Goal: Task Accomplishment & Management: Use online tool/utility

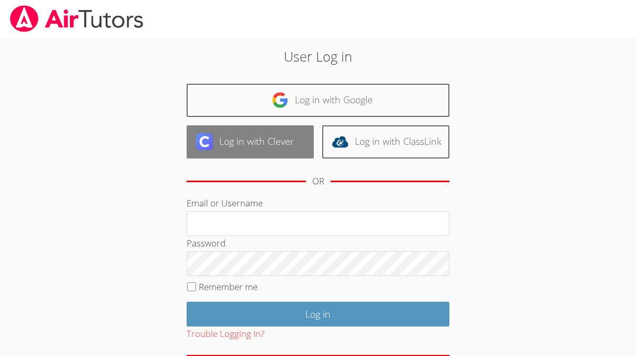
click at [235, 134] on link "Log in with Clever" at bounding box center [250, 141] width 127 height 33
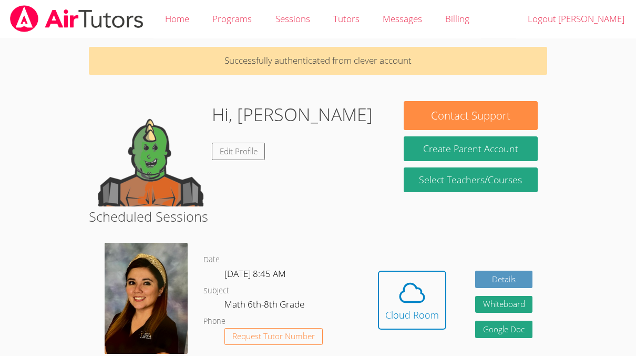
click at [323, 251] on div "Date [DATE] 8:45 AM Subject Math 6th-8th Grade Phone Request Tutor Number" at bounding box center [284, 308] width 160 height 146
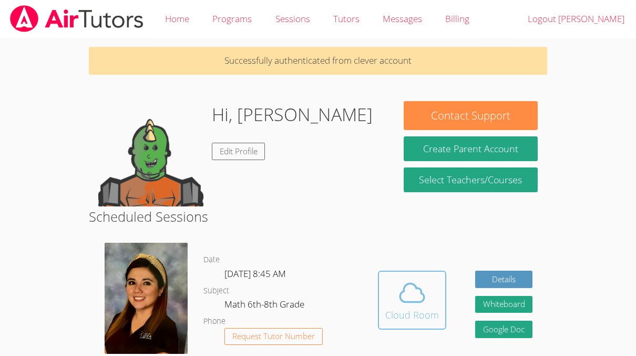
click at [413, 296] on icon at bounding box center [412, 292] width 29 height 29
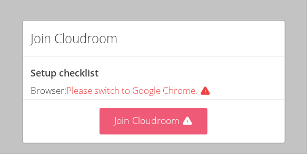
click at [166, 122] on button "Join Cloudroom" at bounding box center [153, 121] width 108 height 26
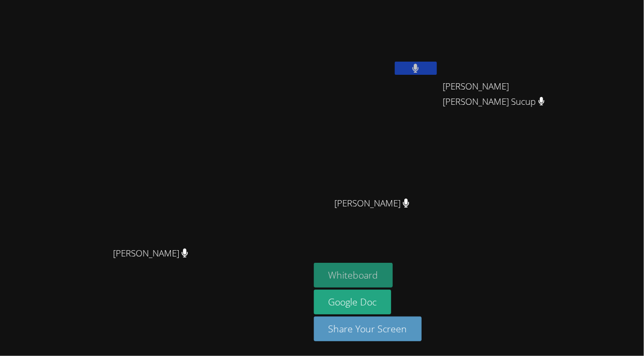
click at [393, 279] on button "Whiteboard" at bounding box center [353, 274] width 79 height 25
click at [234, 235] on video at bounding box center [155, 156] width 158 height 169
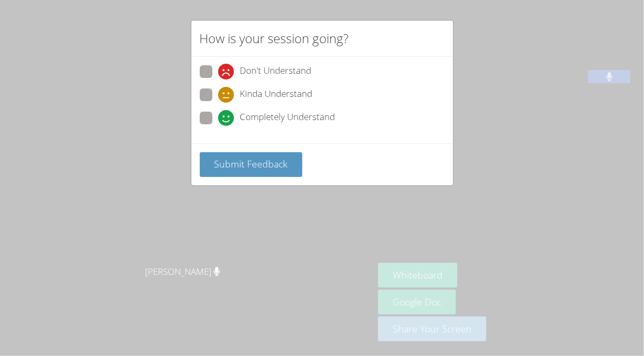
click at [234, 108] on div "Don't Understand Kinda Understand Completely Understand" at bounding box center [322, 97] width 245 height 65
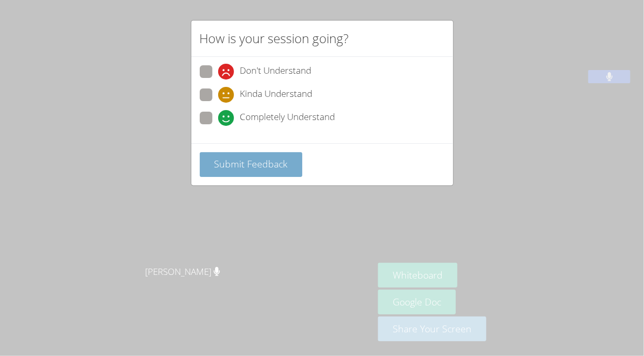
click at [249, 150] on div "Submit Feedback" at bounding box center [322, 164] width 262 height 42
click at [257, 157] on span "Submit Feedback" at bounding box center [251, 163] width 74 height 13
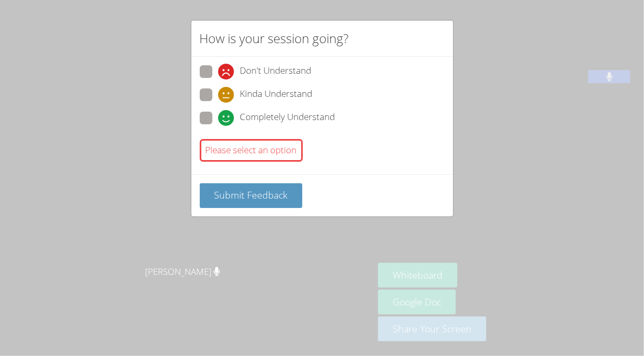
click at [294, 113] on span "Completely Understand" at bounding box center [287, 118] width 95 height 16
click at [227, 113] on input "Completely Understand" at bounding box center [222, 116] width 9 height 9
radio input "true"
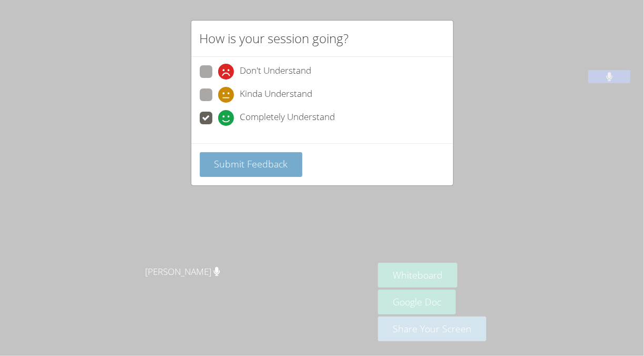
click at [264, 170] on button "Submit Feedback" at bounding box center [251, 164] width 103 height 25
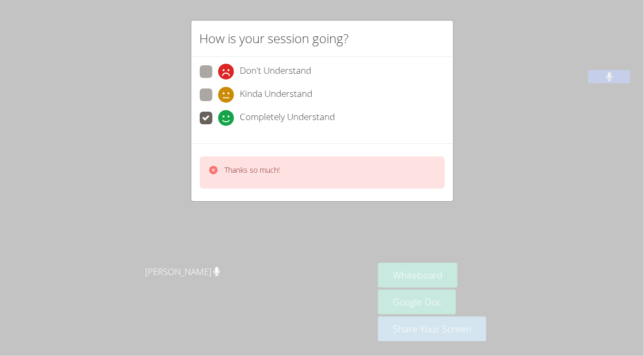
click at [264, 170] on p "Thanks so much!" at bounding box center [252, 170] width 55 height 11
